Goal: Transaction & Acquisition: Purchase product/service

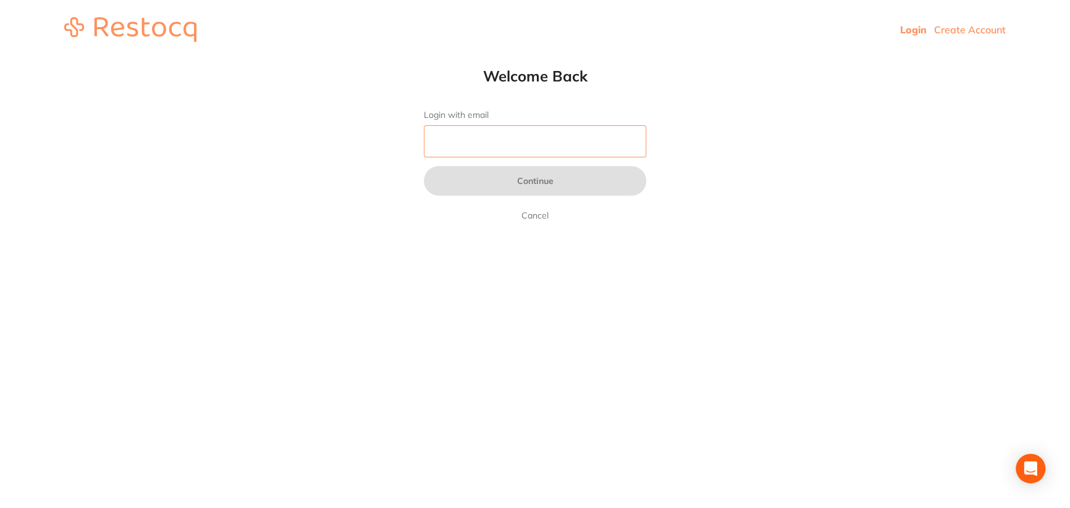
click at [467, 139] on input "Login with email" at bounding box center [535, 141] width 222 height 32
click at [715, 59] on html "Login Create Account Welcome Back Login with email Continue Cancel Welcome back…" at bounding box center [535, 29] width 1070 height 59
click at [476, 151] on input "Login with email" at bounding box center [535, 141] width 222 height 32
click at [133, 30] on img at bounding box center [130, 29] width 132 height 25
click at [461, 132] on input "Login with email" at bounding box center [535, 141] width 222 height 32
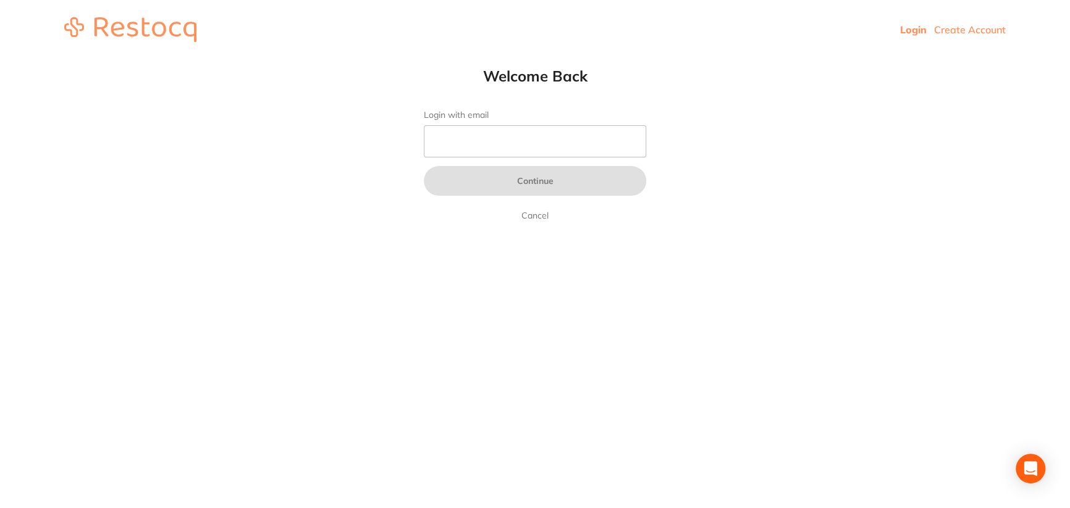
click at [794, 59] on html "Login Create Account Welcome Back Login with email Continue Cancel Welcome back…" at bounding box center [535, 29] width 1070 height 59
click at [1029, 59] on html "Login Create Account Welcome Back Login with email Continue Cancel Welcome back…" at bounding box center [535, 29] width 1070 height 59
click at [491, 129] on input "Login with email" at bounding box center [535, 141] width 222 height 32
click at [703, 59] on html "Login Create Account Welcome Back Login with email Continue Cancel Welcome back…" at bounding box center [535, 29] width 1070 height 59
click at [549, 146] on input "Login with email" at bounding box center [535, 141] width 222 height 32
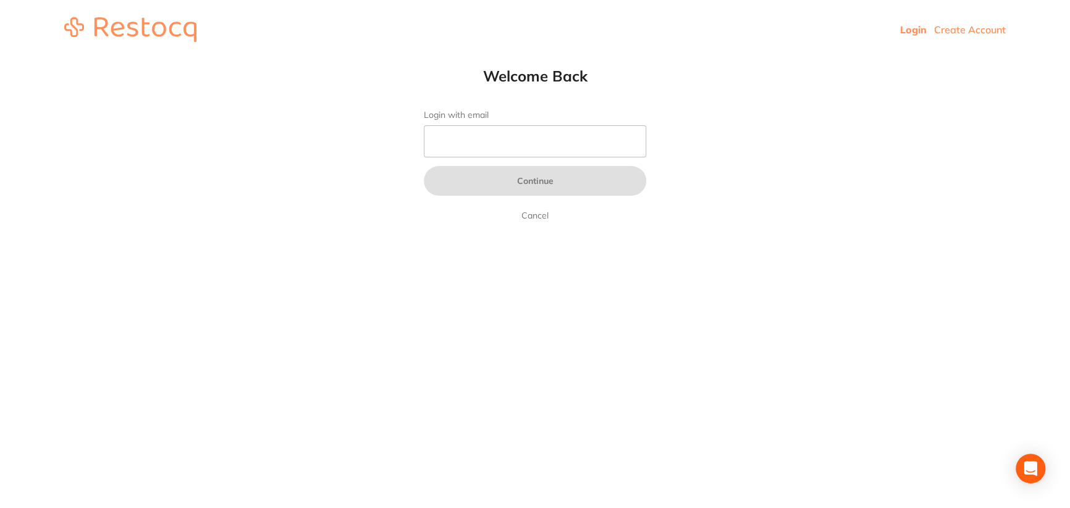
drag, startPoint x: 71, startPoint y: 169, endPoint x: 140, endPoint y: 178, distance: 69.1
click at [74, 59] on html "Login Create Account Welcome Back Login with email Continue Cancel Welcome back…" at bounding box center [535, 29] width 1070 height 59
click at [484, 147] on input "Login with email" at bounding box center [535, 141] width 222 height 32
paste input "[EMAIL_ADDRESS][DOMAIN_NAME]"
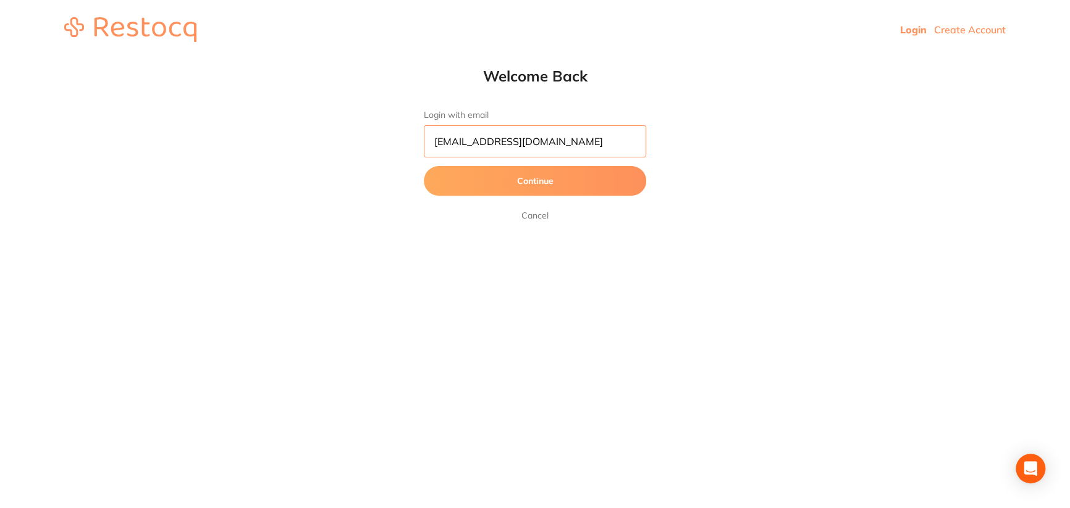
type input "[EMAIL_ADDRESS][DOMAIN_NAME]"
click at [477, 185] on button "Continue" at bounding box center [535, 181] width 222 height 30
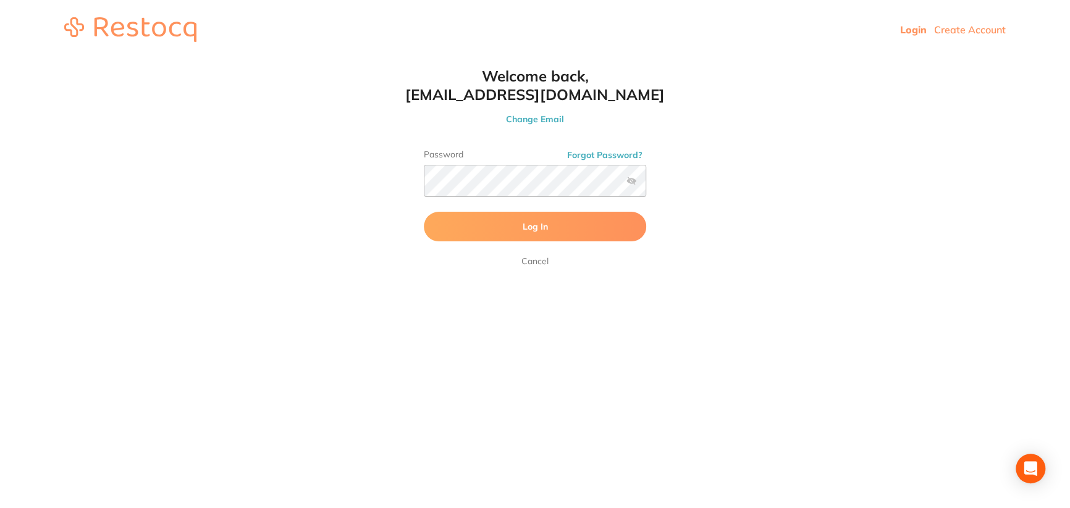
click at [525, 224] on span "Log In" at bounding box center [535, 226] width 25 height 11
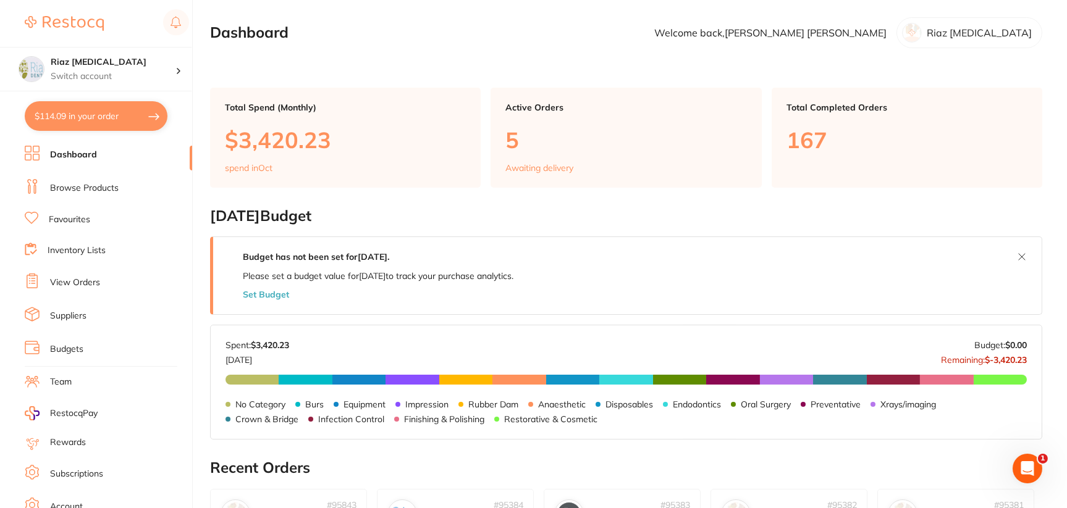
click at [91, 188] on link "Browse Products" at bounding box center [84, 188] width 69 height 12
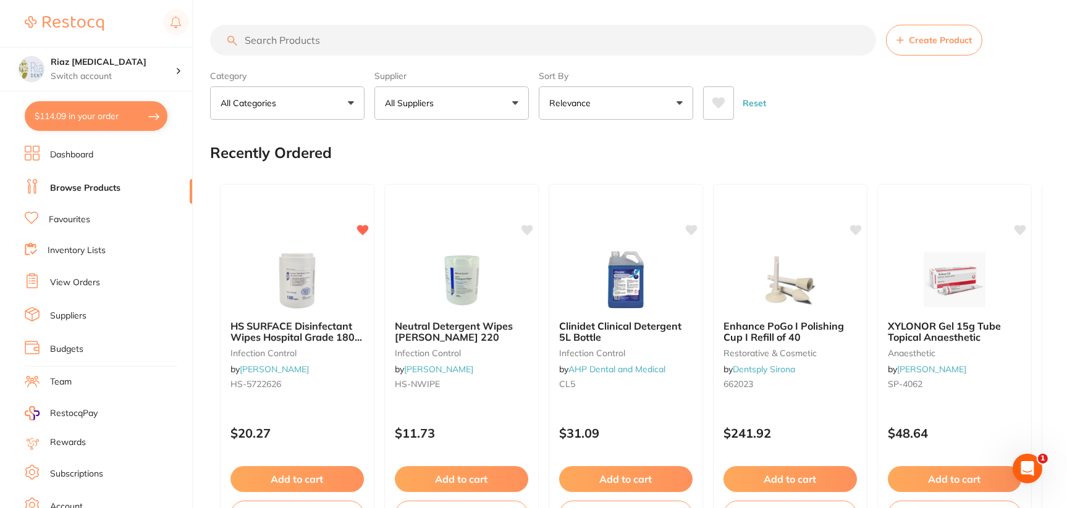
click at [316, 46] on input "search" at bounding box center [543, 40] width 666 height 31
paste input "OT-505-001"
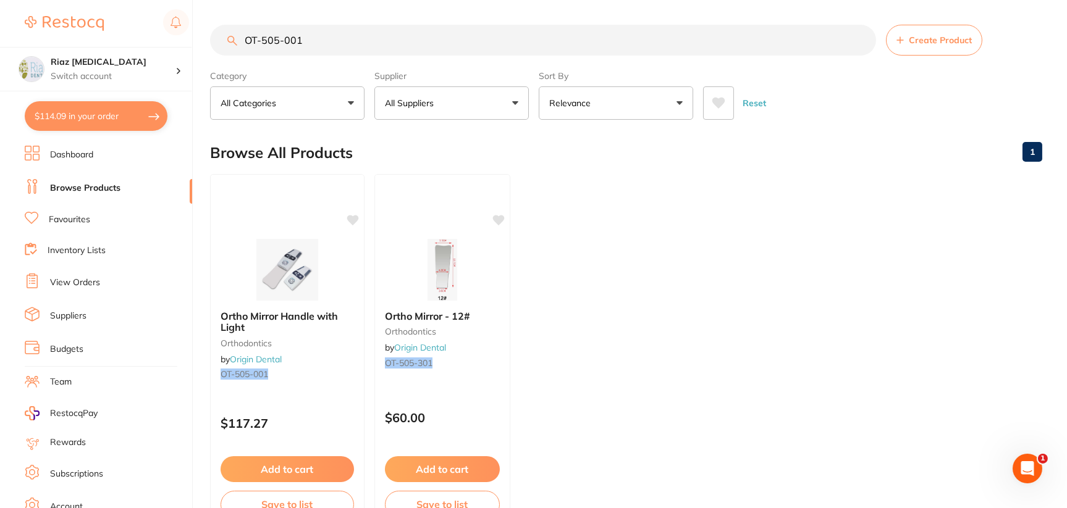
drag, startPoint x: 269, startPoint y: 40, endPoint x: 221, endPoint y: 45, distance: 48.4
click at [221, 45] on input "OT-505-001" at bounding box center [543, 40] width 666 height 31
type input "OT-505-001"
click at [300, 280] on img at bounding box center [287, 269] width 81 height 62
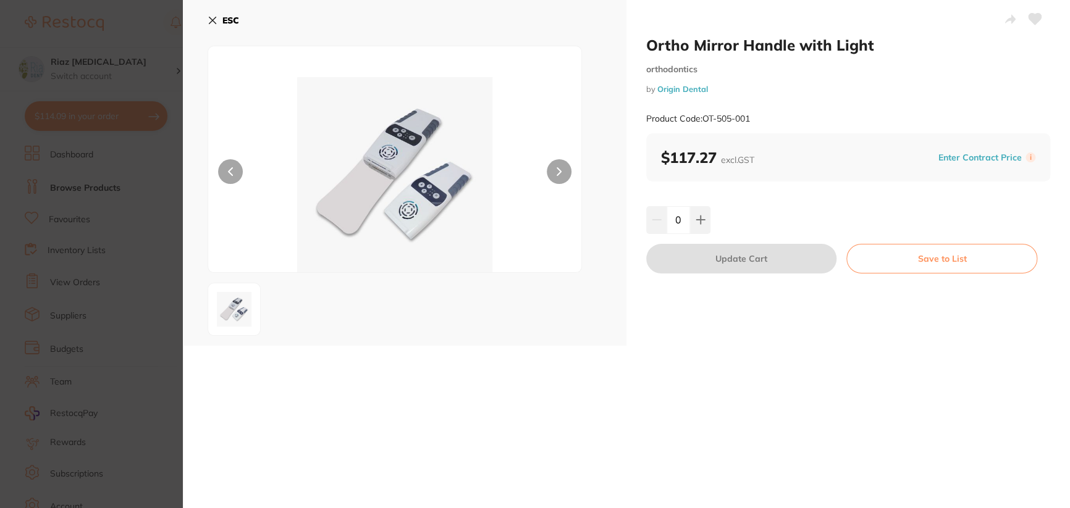
click at [759, 325] on div "Ortho Mirror Handle with Light orthodontics by Origin Dental Product Code: OT-5…" at bounding box center [848, 173] width 444 height 346
click at [852, 201] on div "Ortho Mirror Handle with Light orthodontics by Origin Dental Product Code: OT-5…" at bounding box center [848, 173] width 444 height 346
click at [691, 220] on div "0" at bounding box center [678, 219] width 64 height 27
click at [692, 219] on button at bounding box center [700, 219] width 20 height 27
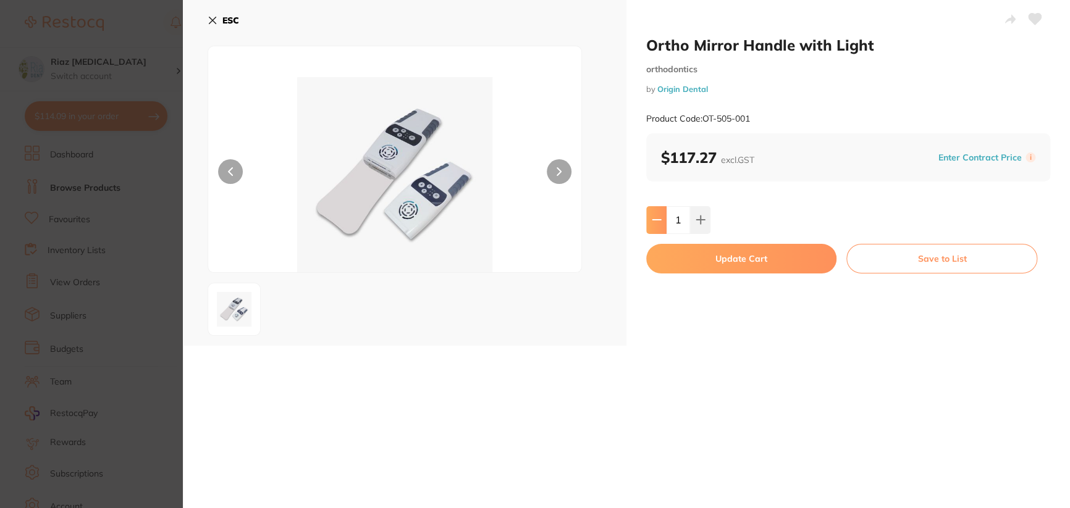
click at [654, 220] on icon at bounding box center [656, 220] width 8 height 0
type input "0"
click at [148, 70] on section "Ortho Mirror Handle with Light orthodontics by Origin Dental Product Code: OT-5…" at bounding box center [535, 254] width 1070 height 508
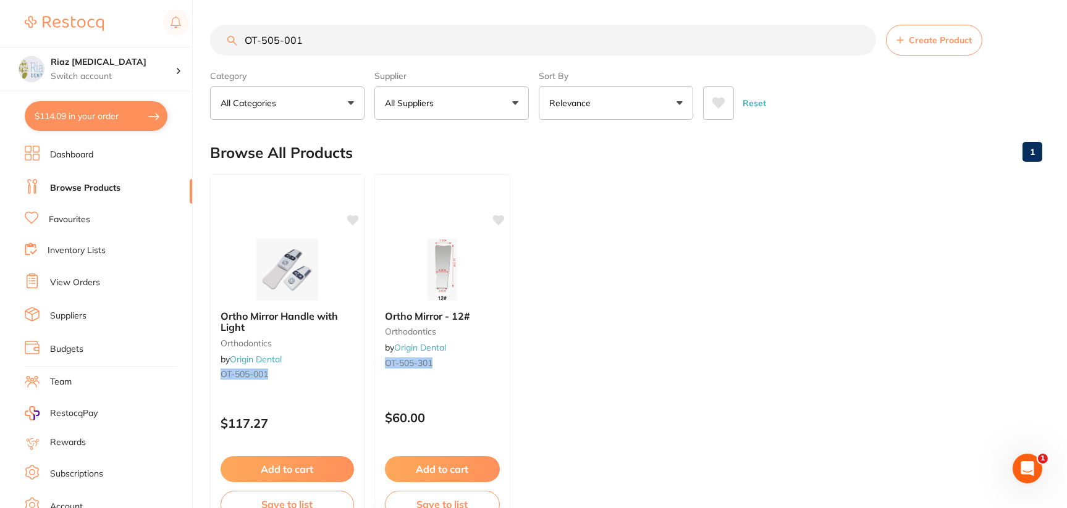
click at [337, 42] on input "OT-505-001" at bounding box center [543, 40] width 666 height 31
